Goal: Book appointment/travel/reservation

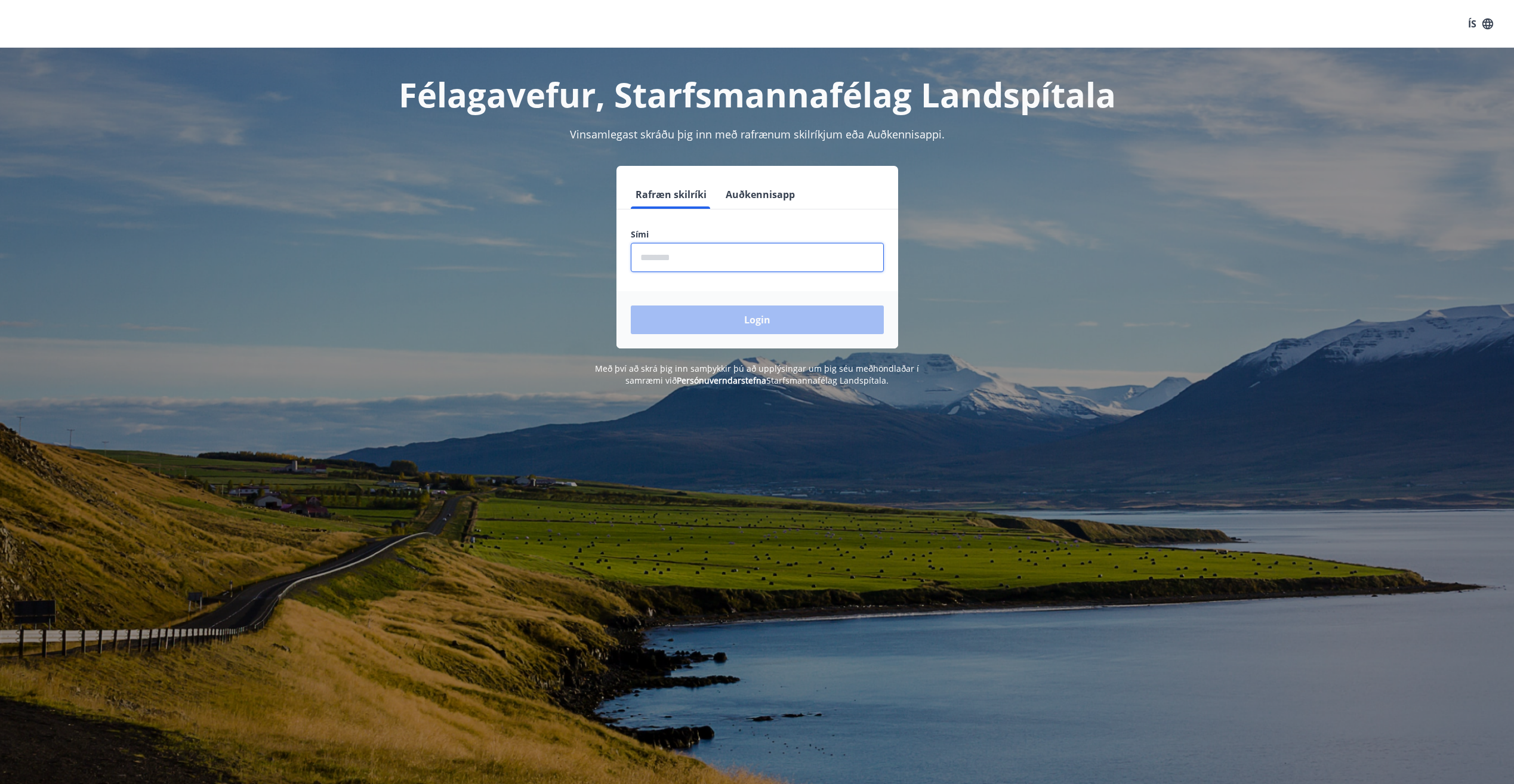
click at [691, 256] on input "phone" at bounding box center [757, 257] width 253 height 29
type input "********"
click at [743, 317] on button "Login" at bounding box center [757, 320] width 253 height 29
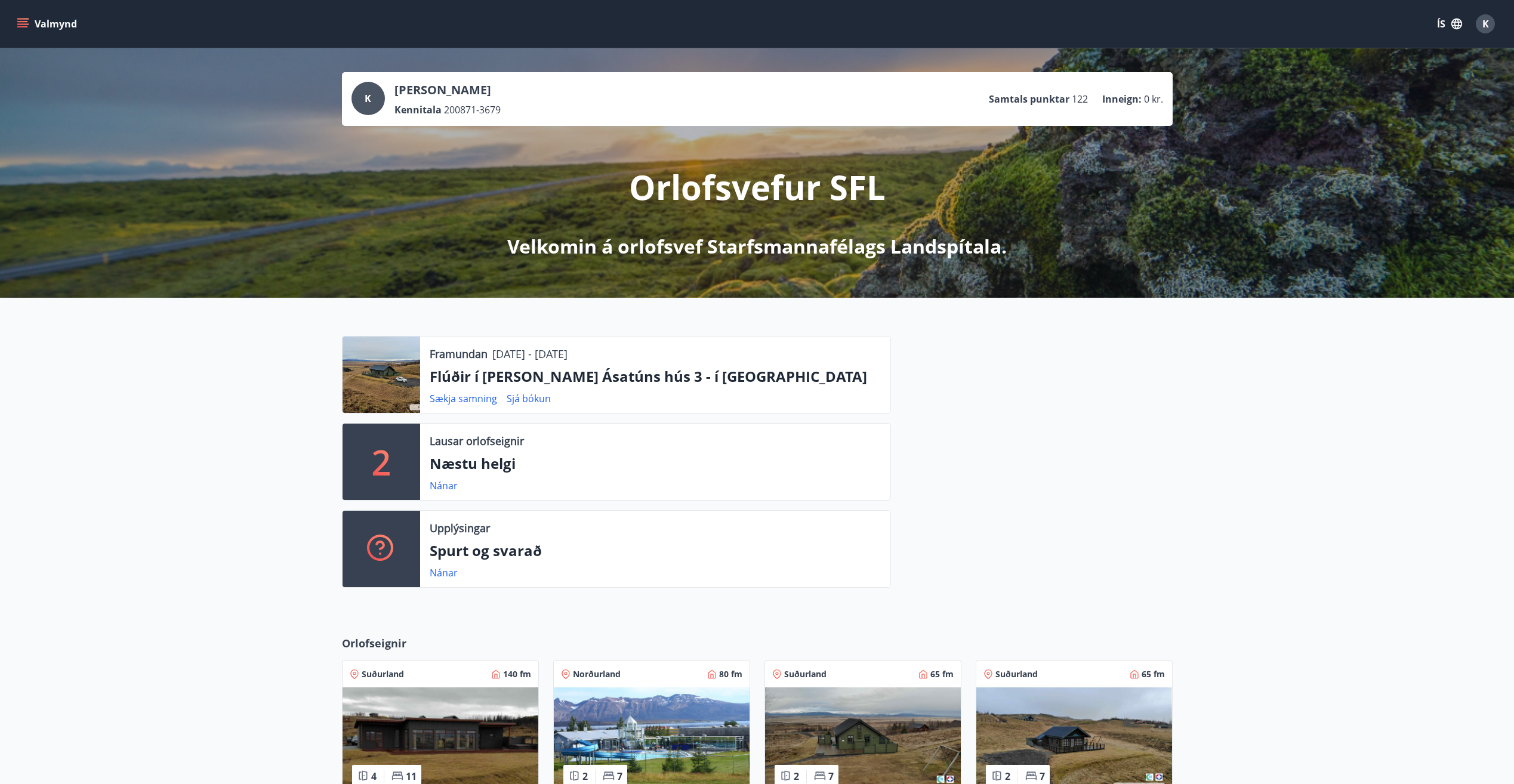
click at [19, 22] on icon "menu" at bounding box center [22, 22] width 10 height 1
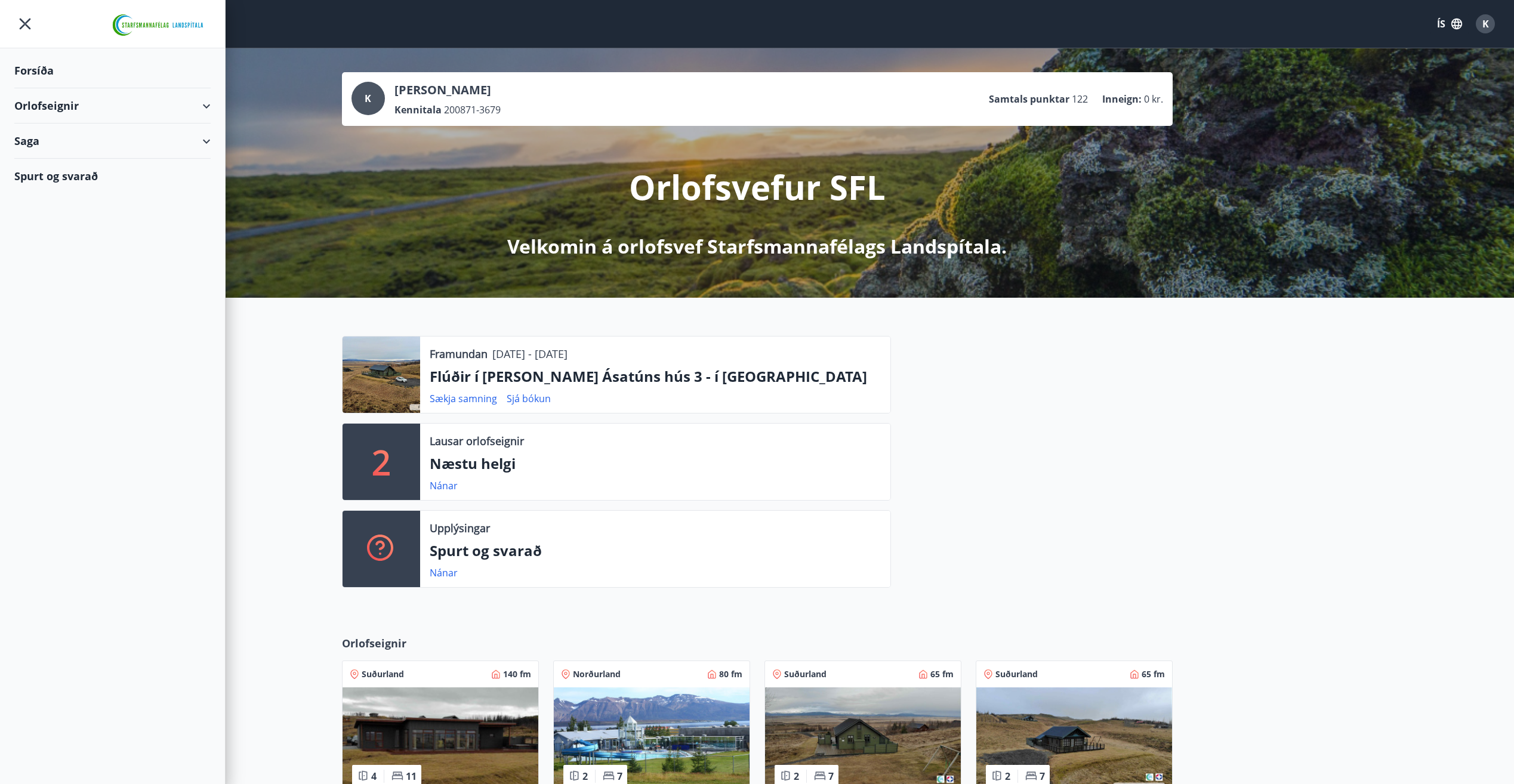
click at [204, 105] on div "Orlofseignir" at bounding box center [112, 105] width 197 height 35
click at [53, 159] on div "Bókunardagatal" at bounding box center [112, 161] width 177 height 25
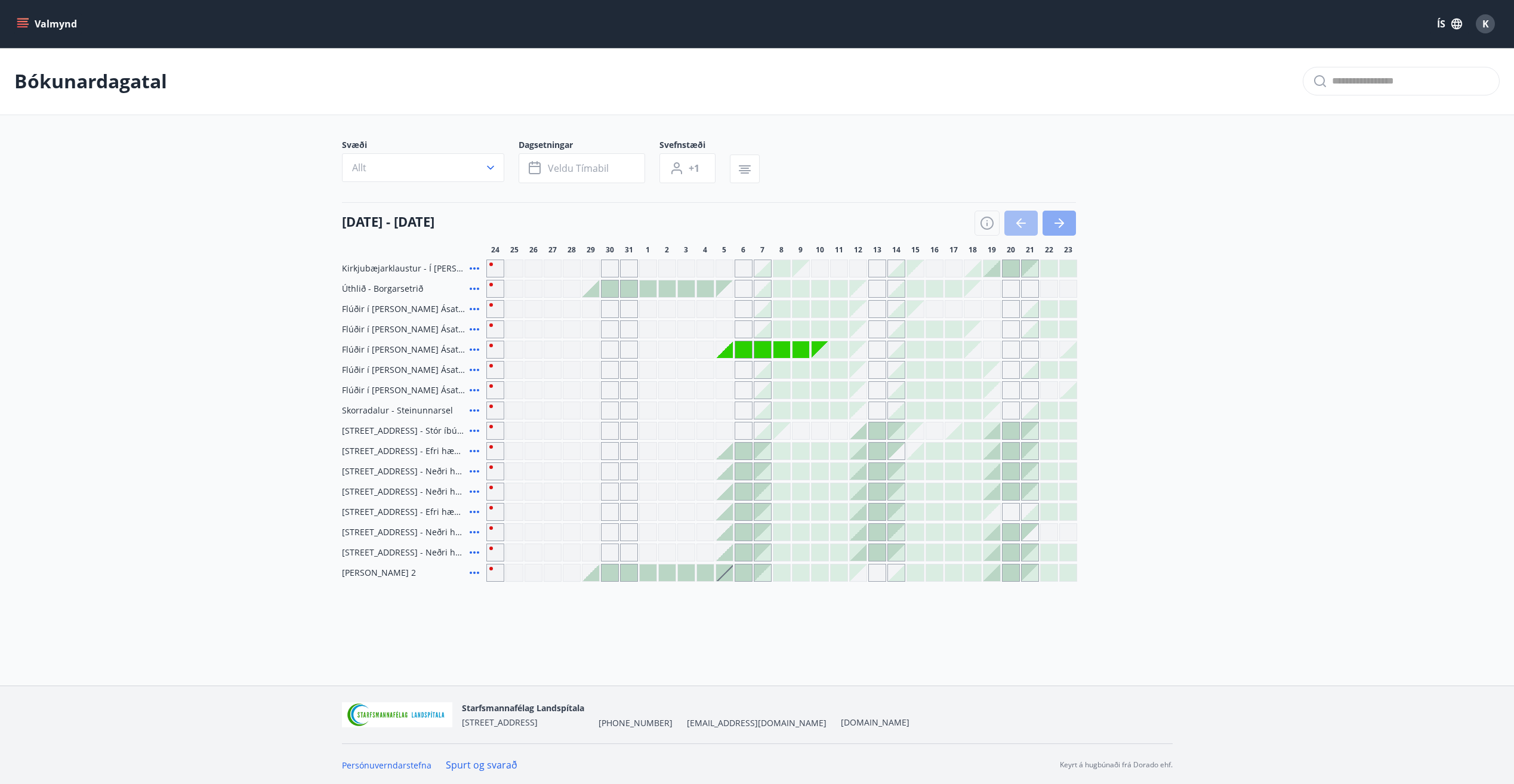
click at [1066, 219] on icon "button" at bounding box center [1059, 223] width 14 height 14
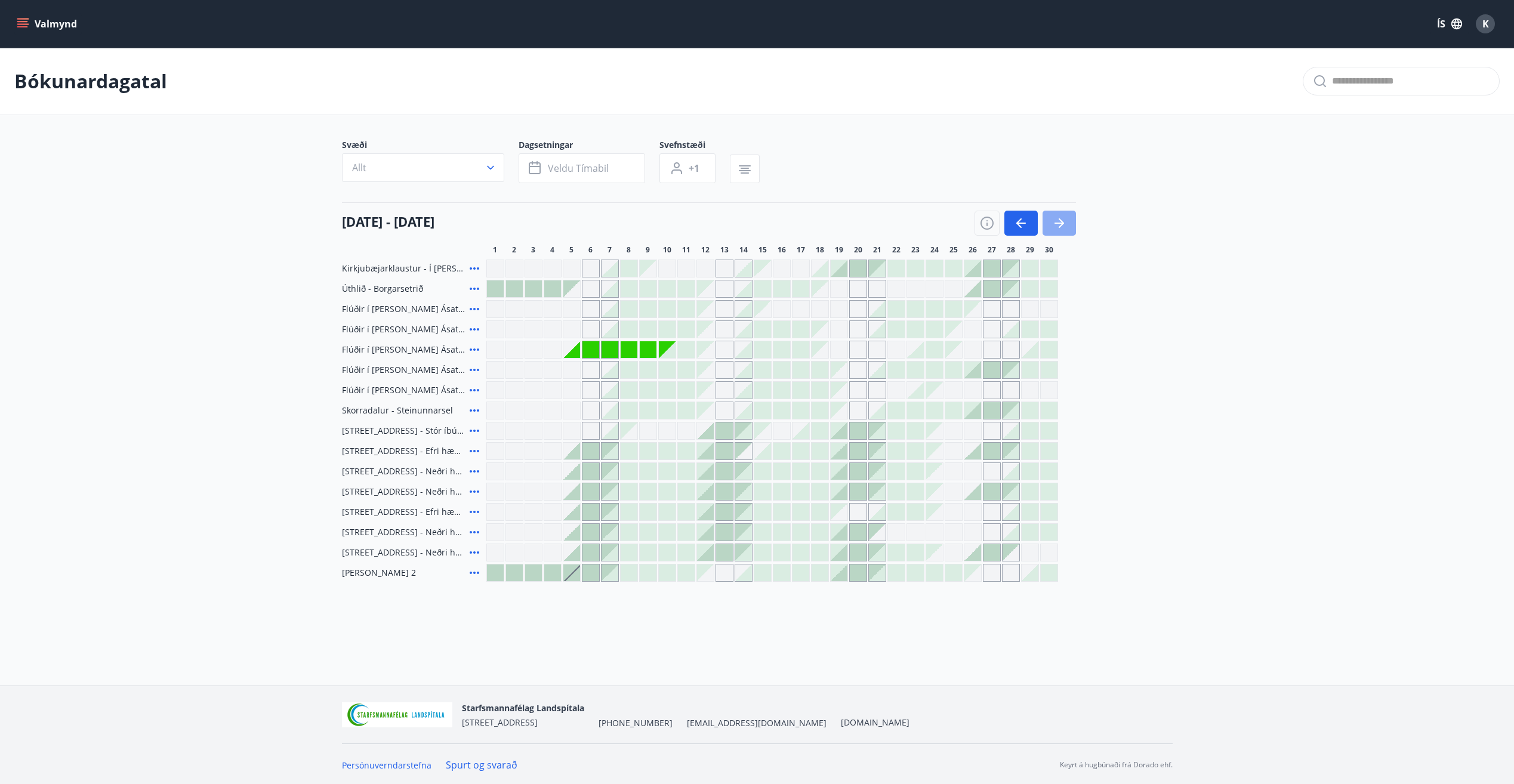
click at [1066, 219] on icon "button" at bounding box center [1059, 223] width 14 height 14
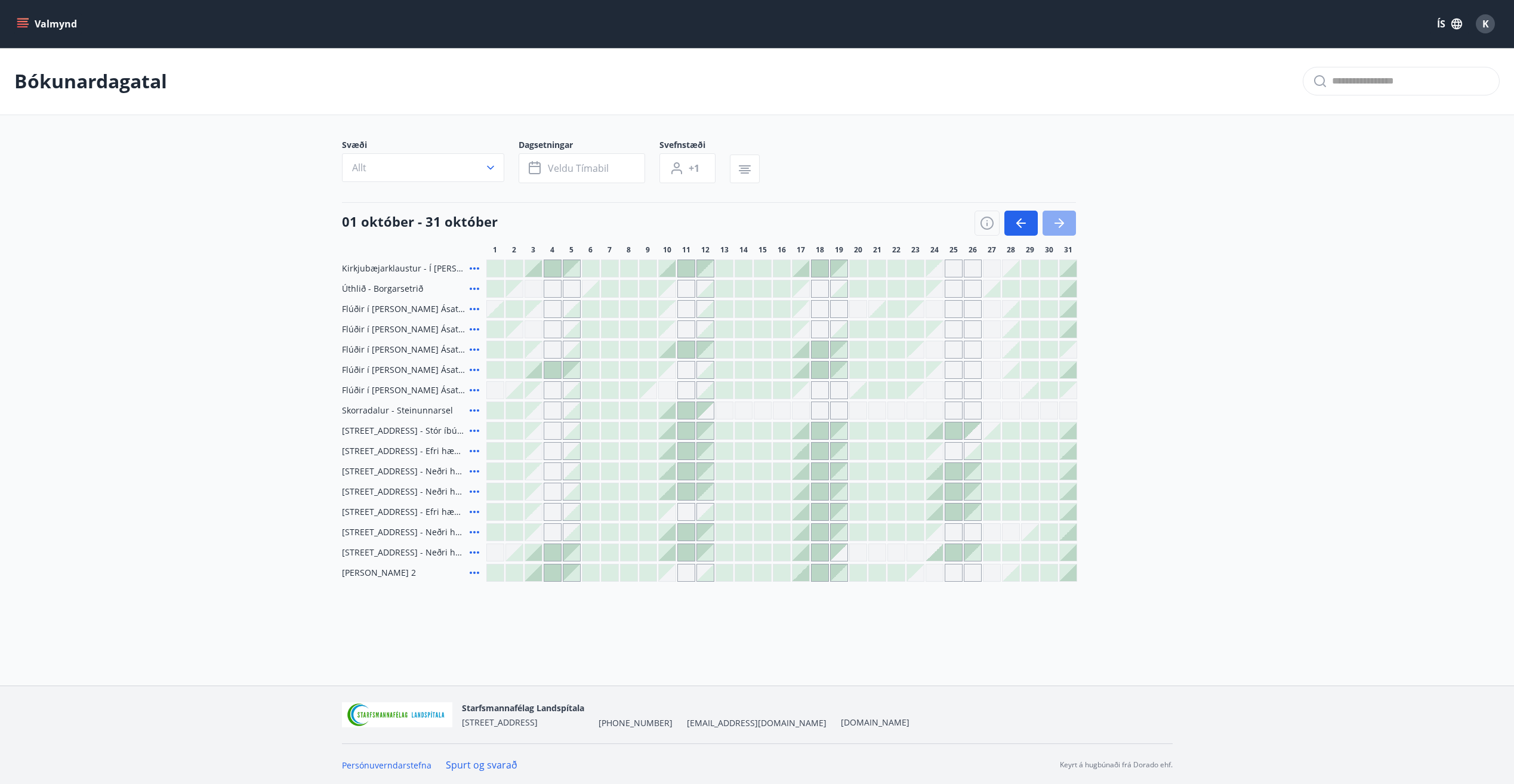
click at [1066, 219] on icon "button" at bounding box center [1059, 223] width 14 height 14
